Goal: Task Accomplishment & Management: Manage account settings

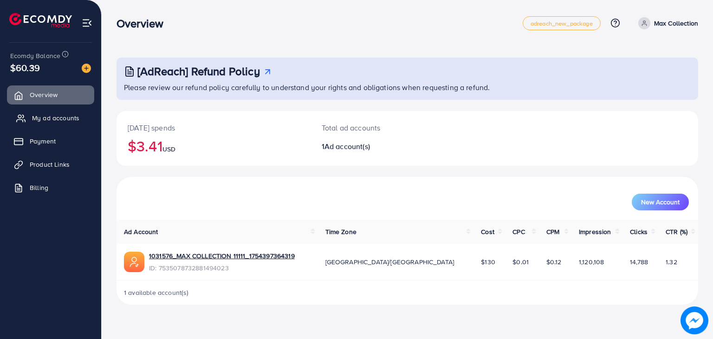
click at [61, 117] on span "My ad accounts" at bounding box center [55, 117] width 47 height 9
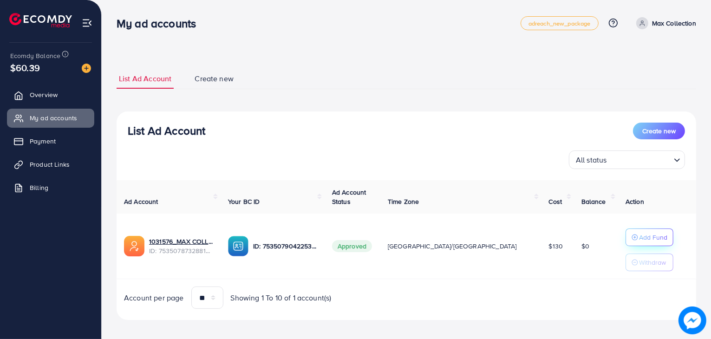
click at [639, 236] on p "Add Fund" at bounding box center [653, 237] width 28 height 11
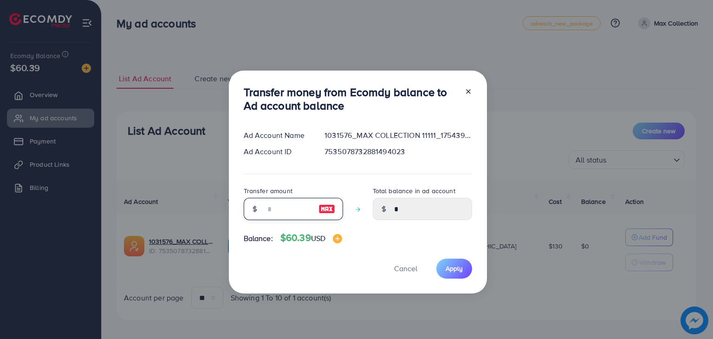
click at [295, 207] on input "number" at bounding box center [288, 209] width 46 height 22
type input "*"
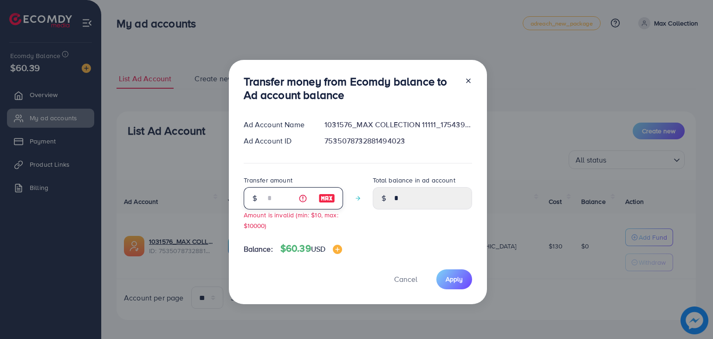
type input "****"
type input "**"
type input "*****"
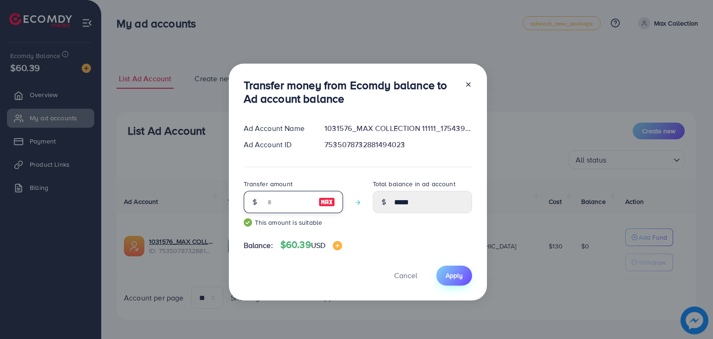
type input "**"
click at [442, 284] on button "Apply" at bounding box center [455, 276] width 36 height 20
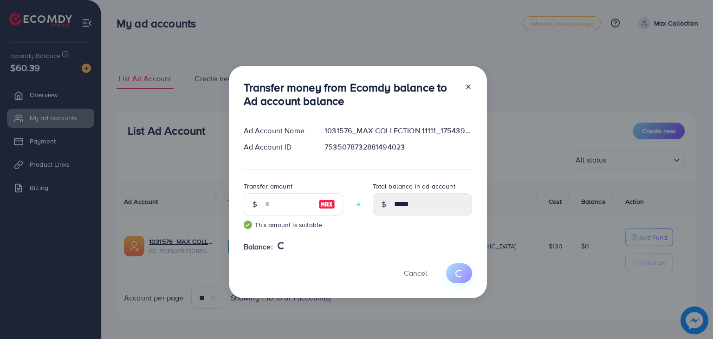
type input "*"
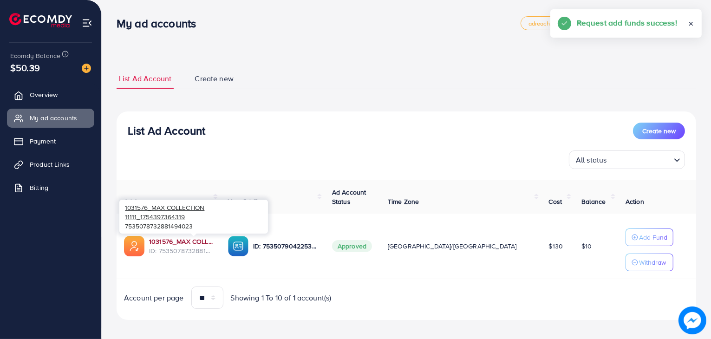
click at [213, 242] on link "1031576_MAX COLLECTION 11111_1754397364319" at bounding box center [181, 241] width 64 height 9
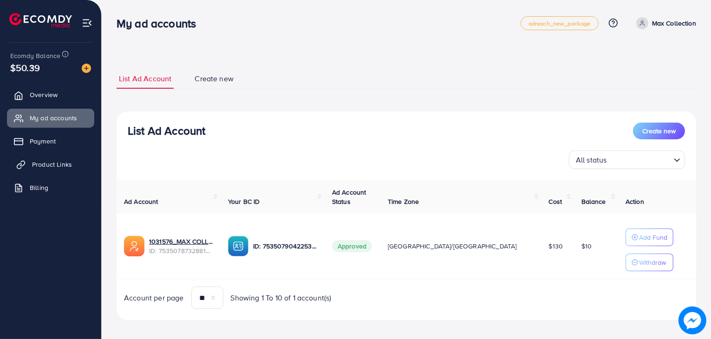
click at [76, 164] on link "Product Links" at bounding box center [50, 164] width 87 height 19
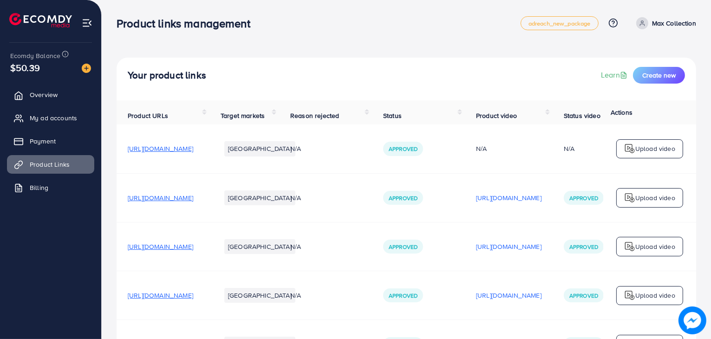
scroll to position [77, 0]
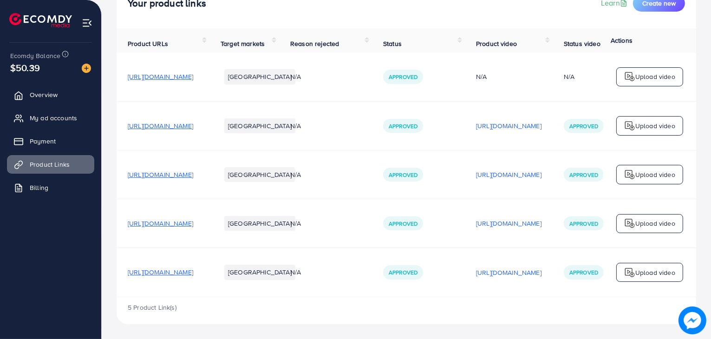
click at [553, 259] on td "[URL][DOMAIN_NAME]" at bounding box center [509, 272] width 88 height 49
click at [542, 267] on p "[URL][DOMAIN_NAME]" at bounding box center [508, 272] width 65 height 11
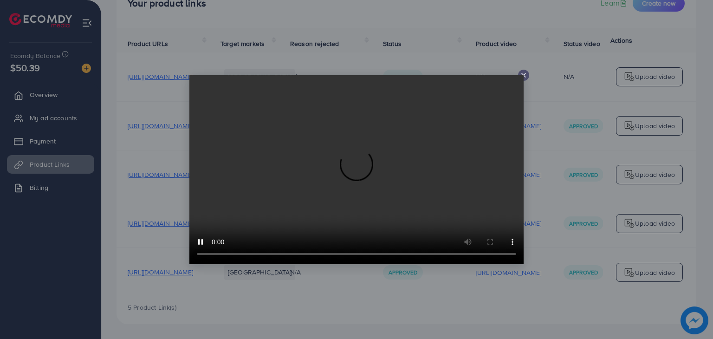
click at [524, 77] on icon at bounding box center [523, 75] width 7 height 7
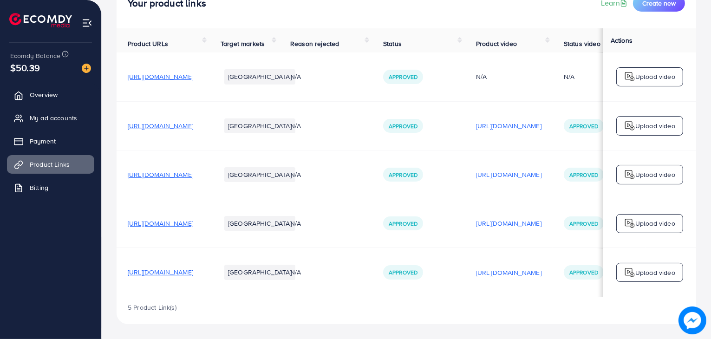
scroll to position [0, 156]
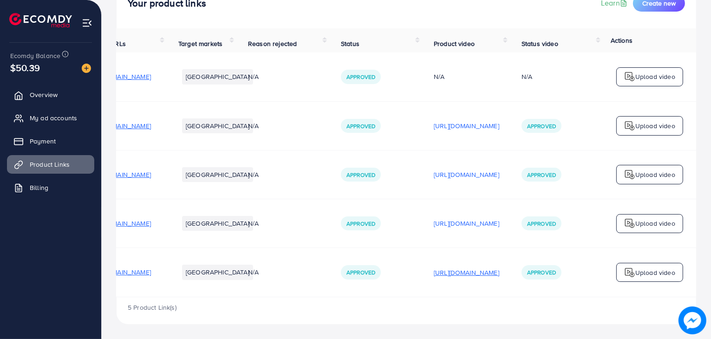
click at [434, 267] on p "[URL][DOMAIN_NAME]" at bounding box center [466, 272] width 65 height 11
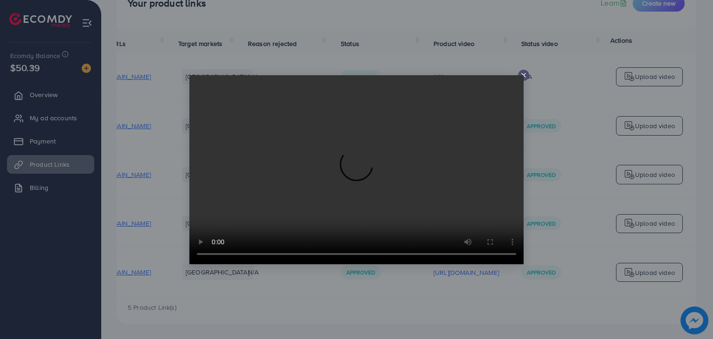
click at [526, 72] on icon at bounding box center [523, 75] width 7 height 7
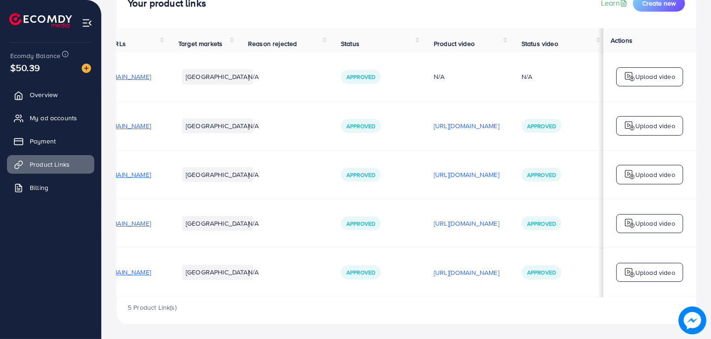
scroll to position [0, 0]
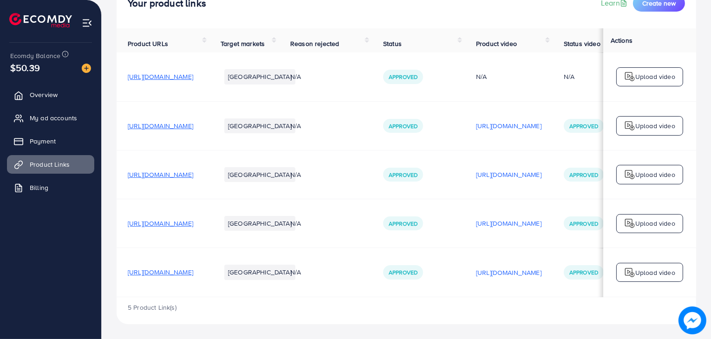
click at [193, 270] on span "[URL][DOMAIN_NAME]" at bounding box center [160, 272] width 65 height 9
